Goal: Check status

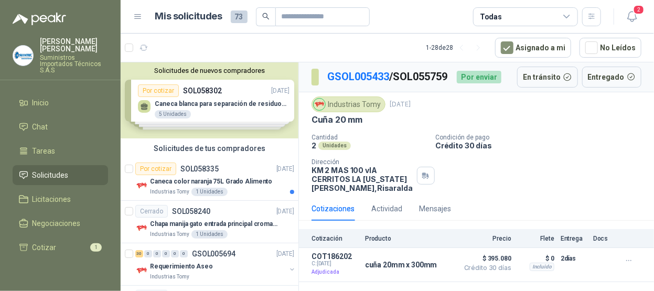
click at [586, 149] on p "Crédito 30 días" at bounding box center [542, 145] width 214 height 9
